Goal: Task Accomplishment & Management: Complete application form

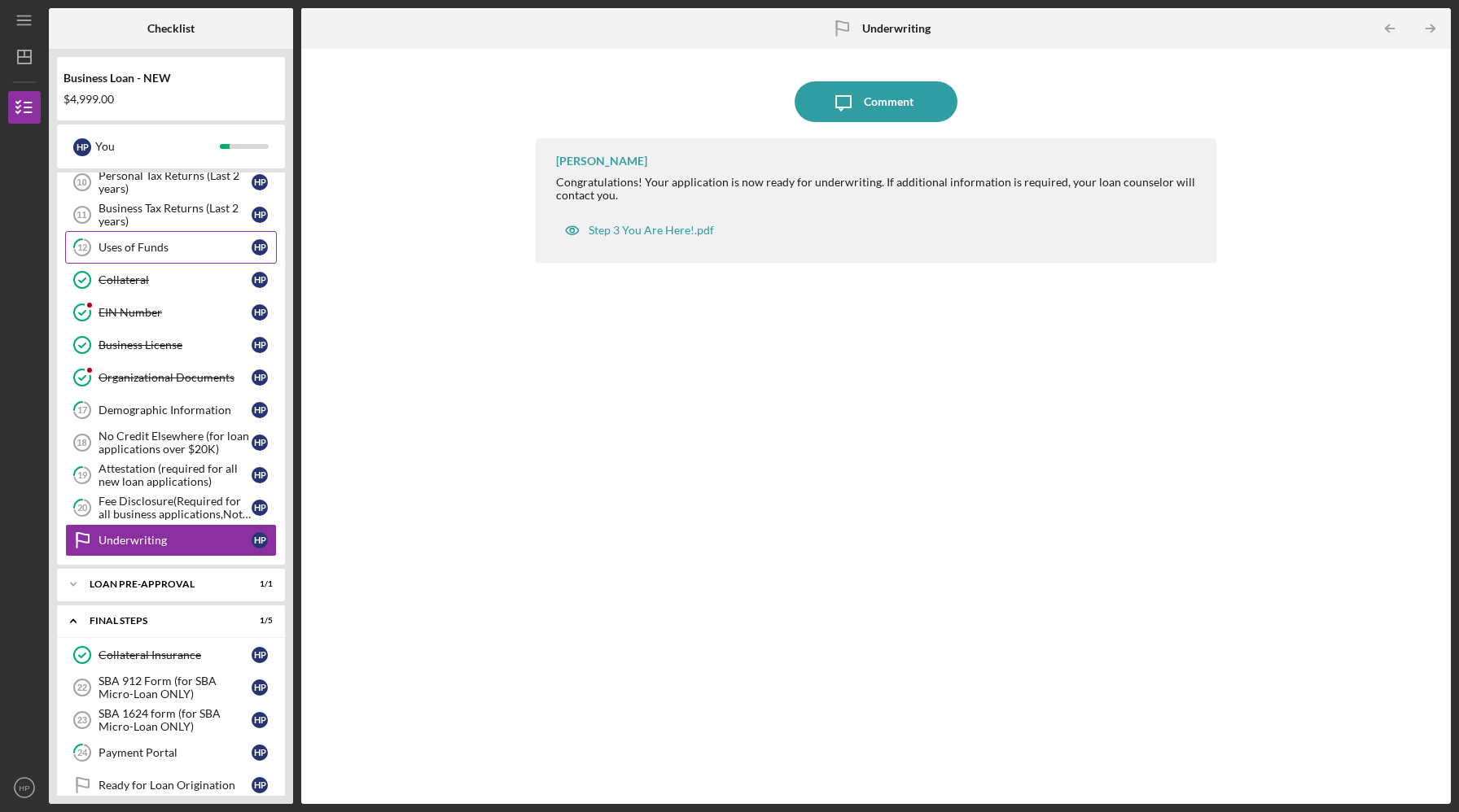
scroll to position [557, 0]
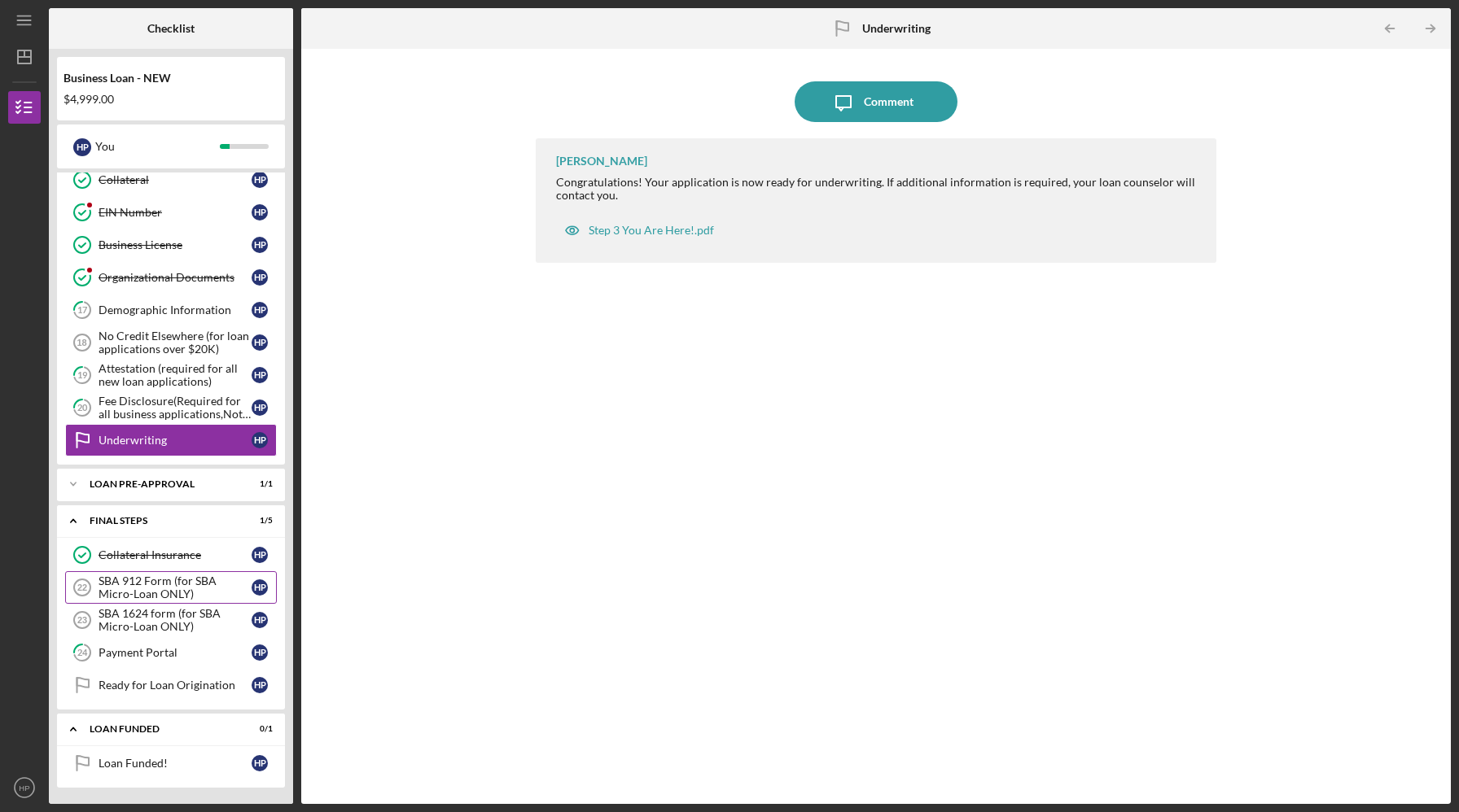
click at [129, 584] on div "SBA 912 Form (for SBA Micro-Loan ONLY)" at bounding box center [175, 587] width 153 height 26
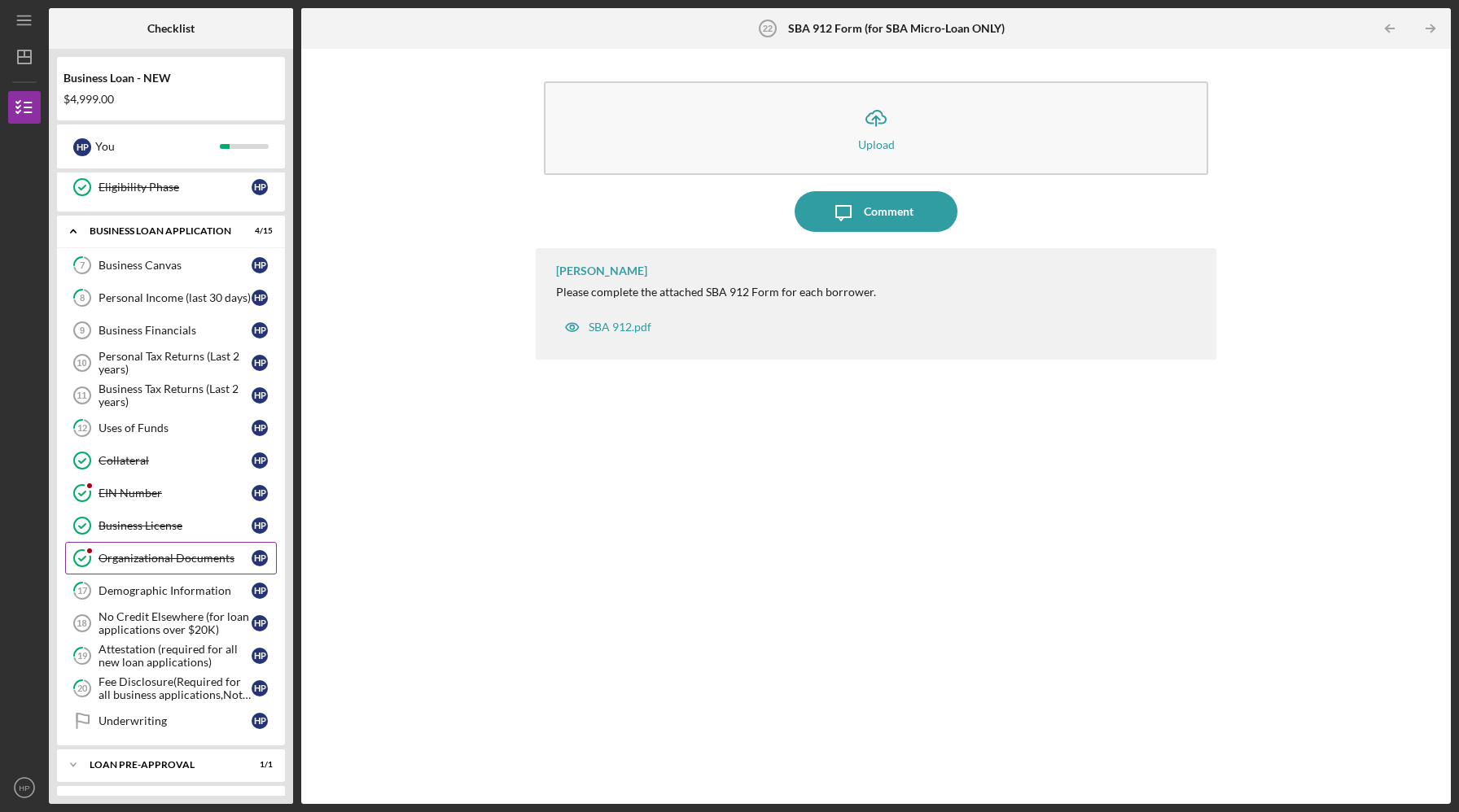
scroll to position [295, 0]
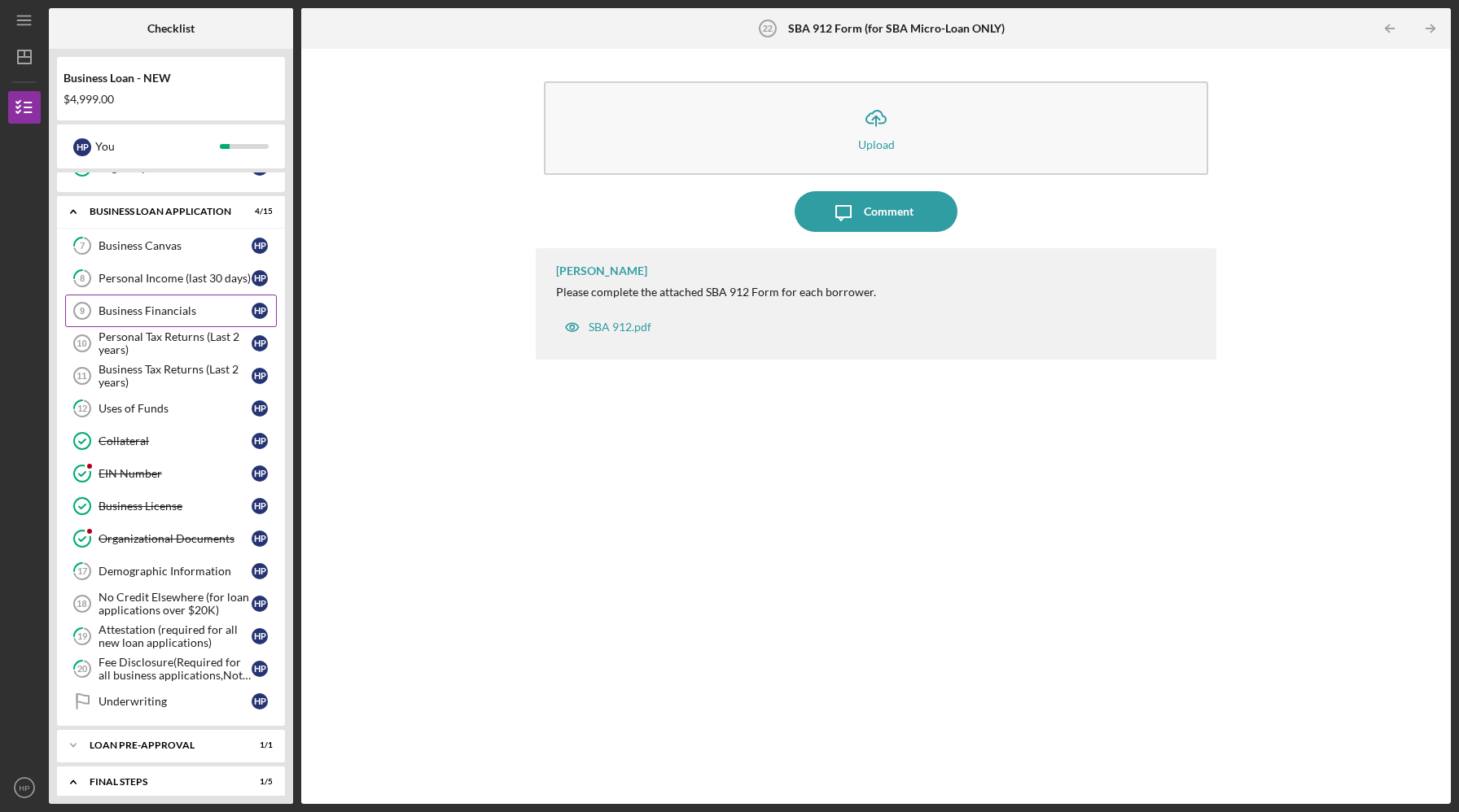
click at [125, 316] on div "Business Financials" at bounding box center [175, 310] width 153 height 13
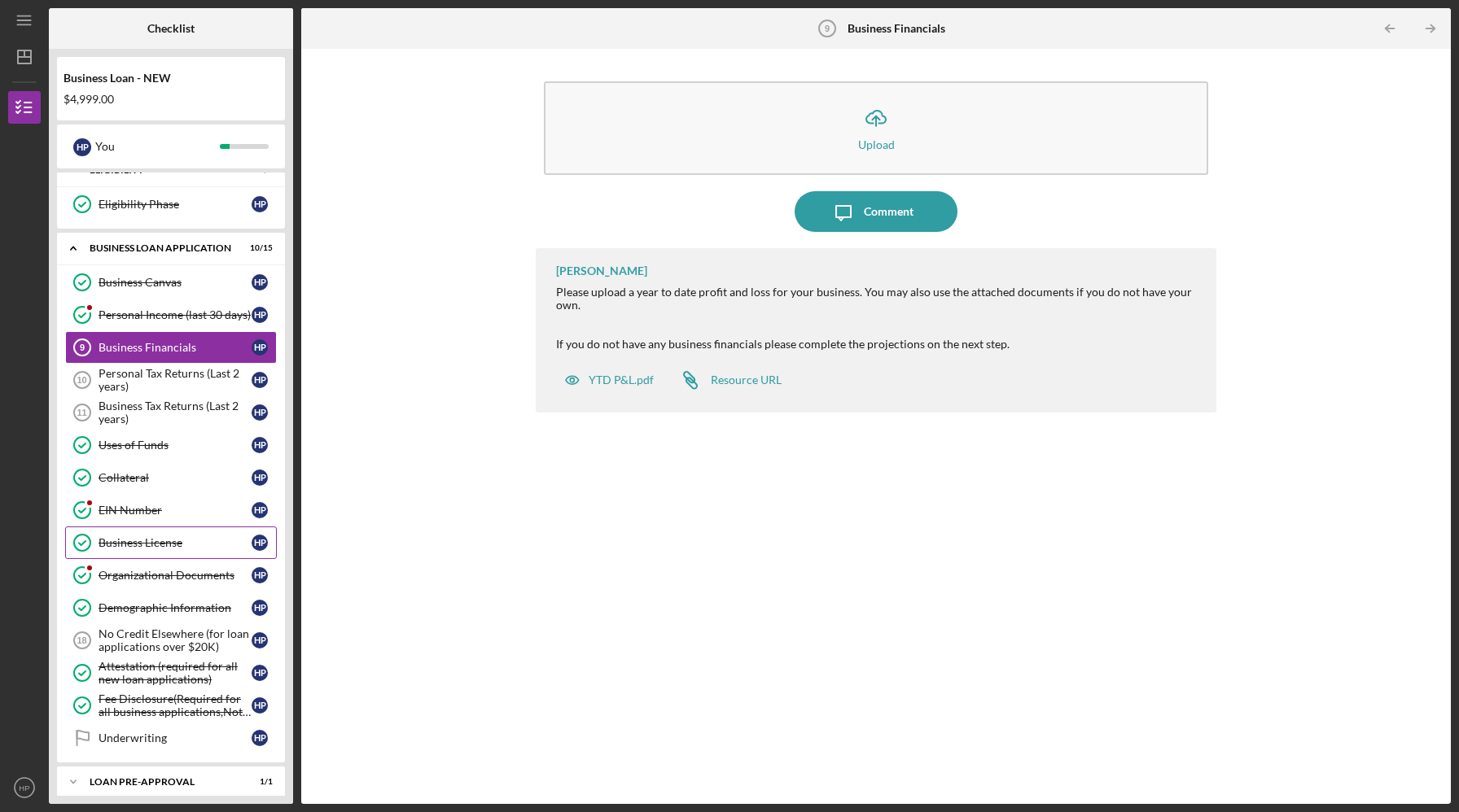
scroll to position [266, 0]
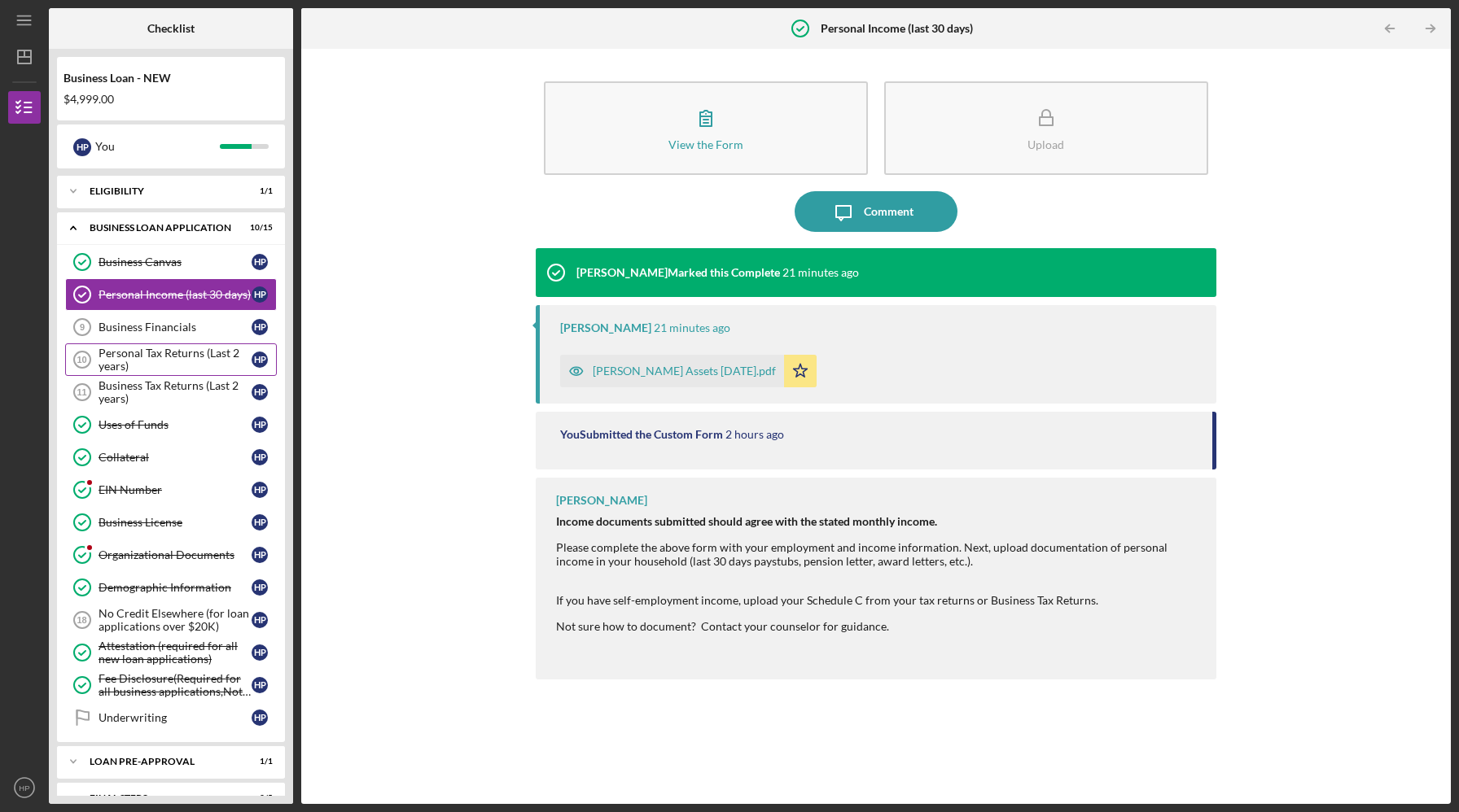
scroll to position [302, 0]
